Goal: Task Accomplishment & Management: Use online tool/utility

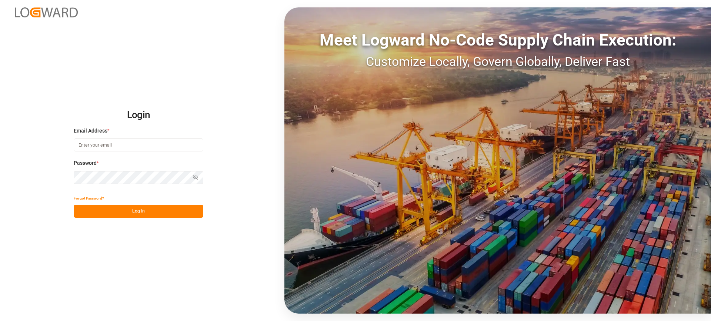
type input "[EMAIL_ADDRESS][PERSON_NAME][DOMAIN_NAME]"
click at [159, 214] on button "Log In" at bounding box center [139, 211] width 130 height 13
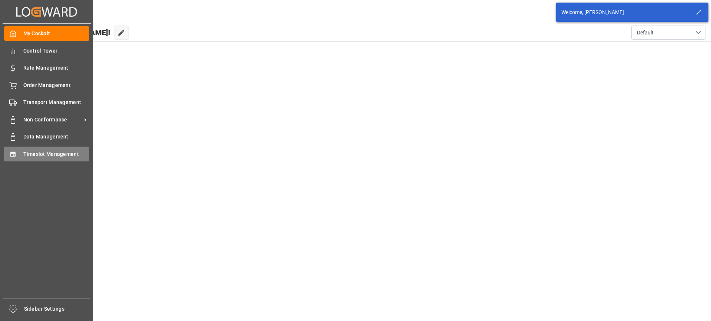
click at [23, 153] on span "Timeslot Management" at bounding box center [56, 154] width 66 height 8
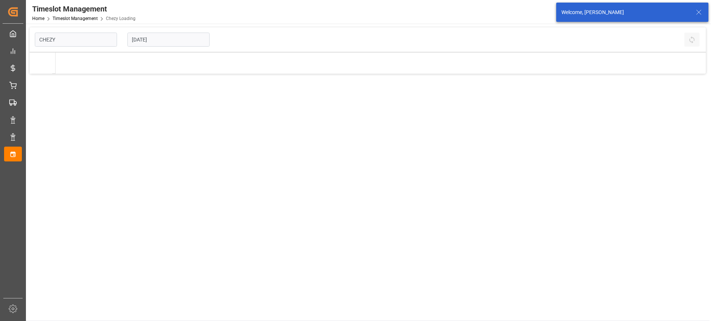
type input "Chezy Loading"
